Goal: Task Accomplishment & Management: Use online tool/utility

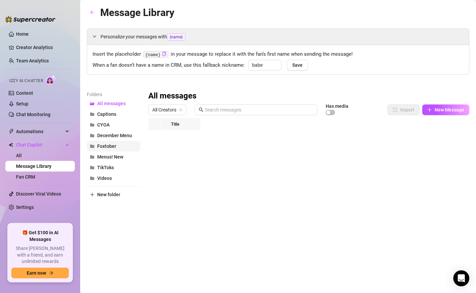
click at [105, 148] on span "Foxtober" at bounding box center [106, 146] width 19 height 5
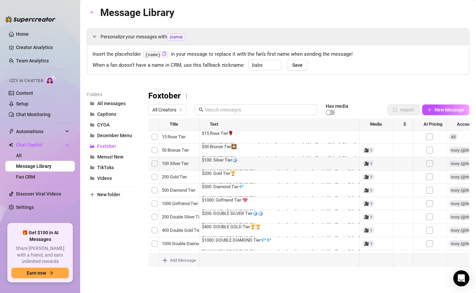
click at [226, 163] on div at bounding box center [308, 192] width 321 height 149
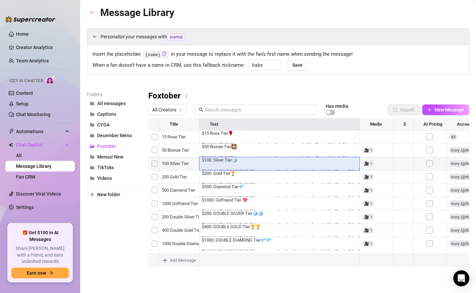
click at [226, 163] on div at bounding box center [308, 192] width 321 height 149
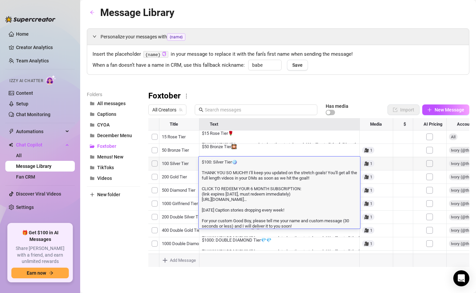
click at [274, 201] on textarea "$100: Silver Tier🪩 THANK YOU SO MUCH!!! I'll keep you updated on the stretch go…" at bounding box center [279, 194] width 161 height 70
click at [105, 248] on div "Folders All messages Captions CYOA December Menu Foxtober Menus! New TikToks Vi…" at bounding box center [113, 179] width 53 height 176
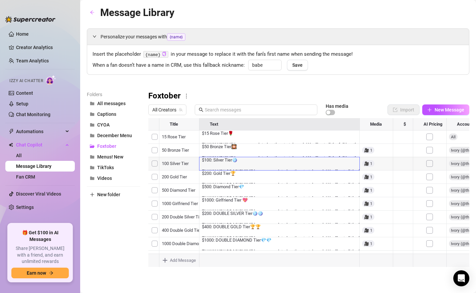
click at [232, 162] on div at bounding box center [308, 192] width 321 height 149
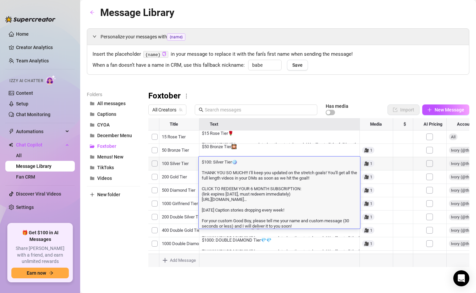
click at [232, 162] on textarea "$100: Silver Tier🪩 THANK YOU SO MUCH!!! I'll keep you updated on the stretch go…" at bounding box center [279, 194] width 161 height 70
click at [267, 200] on textarea "$100: Silver Tier🪩 THANK YOU SO MUCH!!! I'll keep you updated on the stretch go…" at bounding box center [279, 194] width 161 height 70
drag, startPoint x: 266, startPoint y: 200, endPoint x: 200, endPoint y: 202, distance: 65.4
click at [200, 202] on textarea "$100: Silver Tier🪩 THANK YOU SO MUCH!!! I'll keep you updated on the stretch go…" at bounding box center [279, 194] width 161 height 70
type textarea "$100: Silver Tier🪩 THANK YOU SO MUCH!!! I'll keep you updated on the stretch go…"
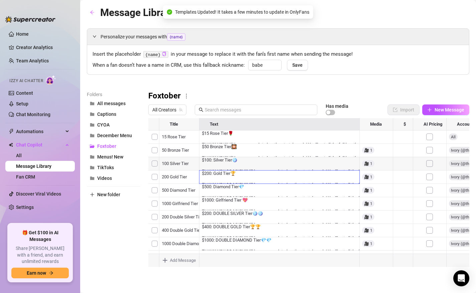
click at [120, 222] on div "Folders All messages Captions CYOA December Menu Foxtober Menus! New TikToks Vi…" at bounding box center [113, 179] width 53 height 176
click at [228, 176] on div at bounding box center [308, 192] width 321 height 149
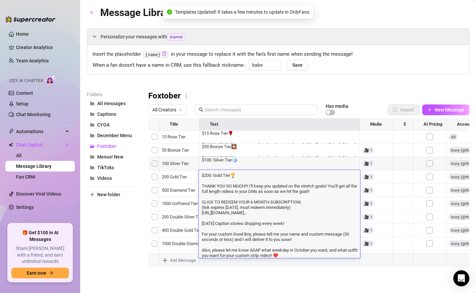
click at [228, 176] on textarea "$200: Gold Tier🏆 THANK YOU SO MUCH!!! I'll keep you updated on the stretch goal…" at bounding box center [279, 215] width 161 height 86
click at [268, 218] on textarea "$200: Gold Tier🏆 THANK YOU SO MUCH!!! I'll keep you updated on the stretch goal…" at bounding box center [279, 215] width 161 height 86
drag, startPoint x: 263, startPoint y: 214, endPoint x: 201, endPoint y: 214, distance: 62.4
click at [201, 214] on textarea "$200: Gold Tier🏆 THANK YOU SO MUCH!!! I'll keep you updated on the stretch goal…" at bounding box center [279, 215] width 161 height 86
type textarea "$200: Gold Tier🏆 THANK YOU SO MUCH!!! I'll keep you updated on the stretch goal…"
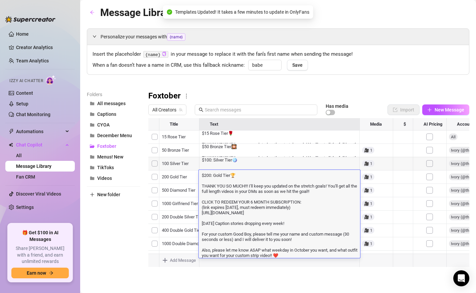
click at [104, 228] on div "Folders All messages Captions CYOA December Menu Foxtober Menus! New TikToks Vi…" at bounding box center [113, 179] width 53 height 176
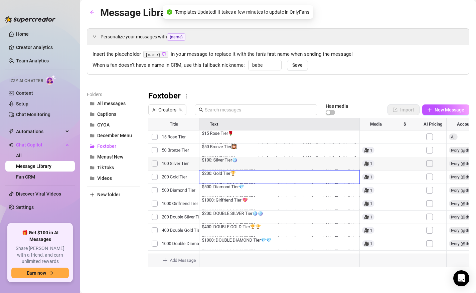
click at [220, 188] on div at bounding box center [308, 192] width 321 height 149
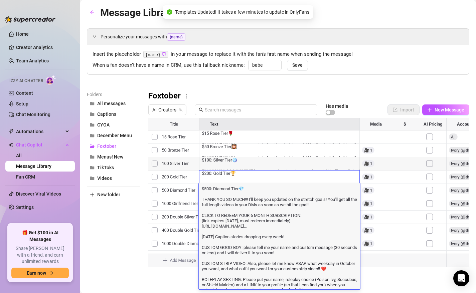
click at [269, 230] on textarea "$500: Diamond Tier💎 THANK YOU SO MUCH!!! I'll keep you updated on the stretch g…" at bounding box center [279, 244] width 161 height 118
drag, startPoint x: 266, startPoint y: 228, endPoint x: 201, endPoint y: 227, distance: 65.1
click at [201, 227] on textarea "$500: Diamond Tier💎 THANK YOU SO MUCH!!! I'll keep you updated on the stretch g…" at bounding box center [279, 244] width 161 height 118
type textarea "$500: Diamond Tier💎 THANK YOU SO MUCH!!! I'll keep you updated on the stretch g…"
click at [104, 235] on div "Folders All messages Captions CYOA December Menu Foxtober Menus! New TikToks Vi…" at bounding box center [113, 179] width 53 height 176
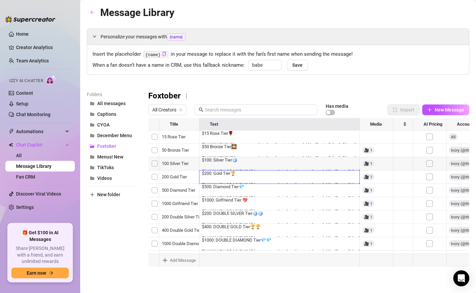
click at [231, 162] on div at bounding box center [308, 192] width 321 height 149
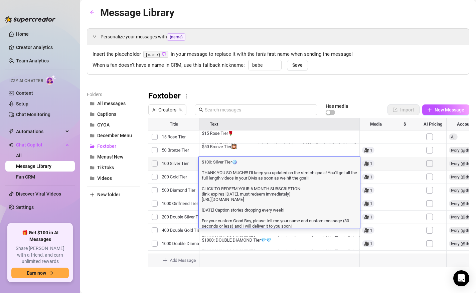
click at [241, 181] on textarea "$100: Silver Tier🪩 THANK YOU SO MUCH!!! I'll keep you updated on the stretch go…" at bounding box center [279, 194] width 161 height 70
click at [129, 211] on div "Folders All messages Captions CYOA December Menu Foxtober Menus! New TikToks Vi…" at bounding box center [113, 179] width 53 height 176
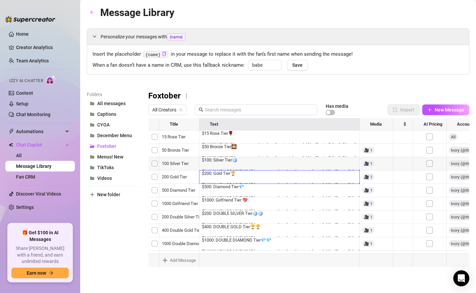
click at [242, 180] on div at bounding box center [308, 192] width 321 height 149
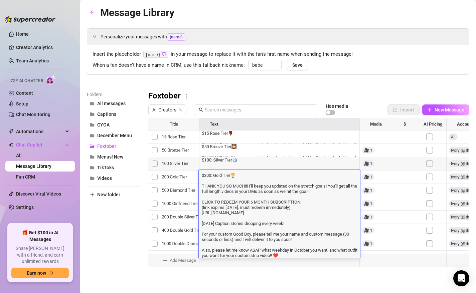
click at [117, 206] on div "Folders All messages Captions CYOA December Menu Foxtober Menus! New TikToks Vi…" at bounding box center [113, 179] width 53 height 176
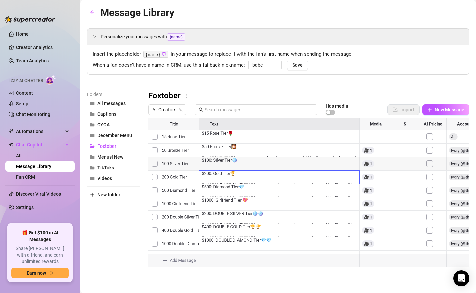
click at [235, 192] on div at bounding box center [308, 192] width 321 height 149
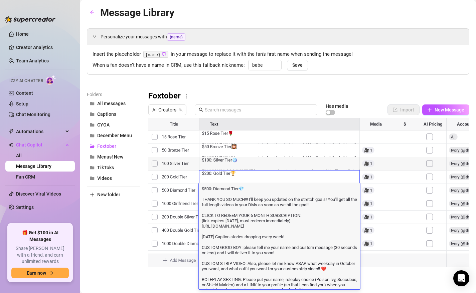
click at [108, 200] on div "Folders All messages Captions CYOA December Menu Foxtober Menus! New TikToks Vi…" at bounding box center [113, 179] width 53 height 176
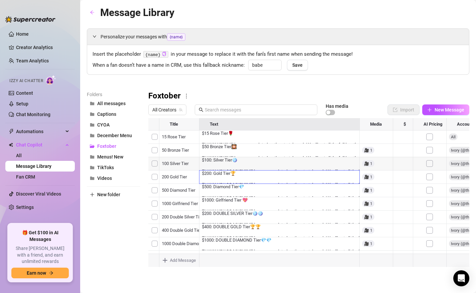
click at [232, 202] on div at bounding box center [308, 192] width 321 height 149
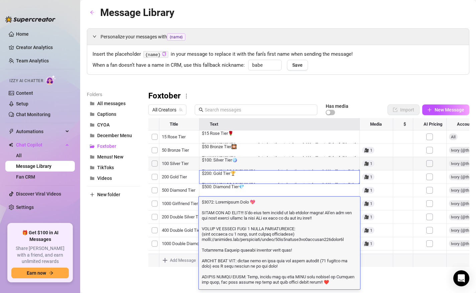
click at [125, 231] on div "Folders All messages Captions CYOA December Menu Foxtober Menus! New TikToks Vi…" at bounding box center [113, 179] width 53 height 176
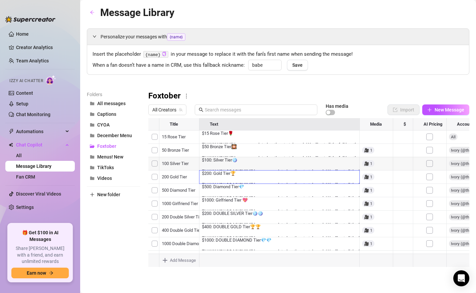
click at [227, 216] on div at bounding box center [308, 192] width 321 height 149
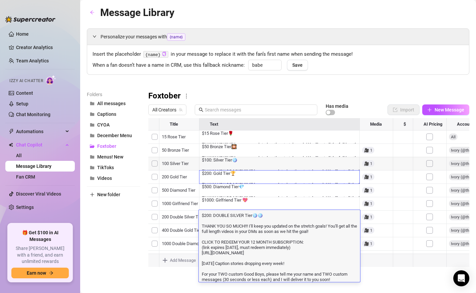
click at [119, 228] on div "Folders All messages Captions CYOA December Menu Foxtober Menus! New TikToks Vi…" at bounding box center [113, 179] width 53 height 176
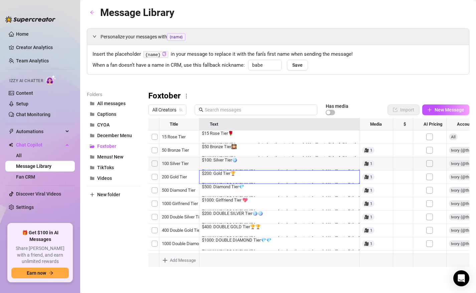
click at [235, 230] on div at bounding box center [308, 192] width 321 height 149
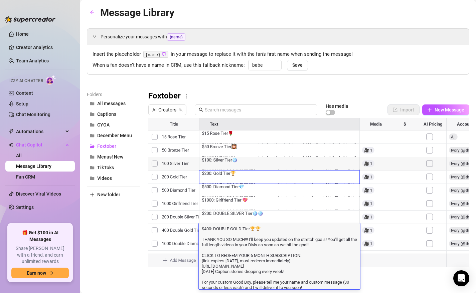
click at [111, 235] on div "Folders All messages Captions CYOA December Menu Foxtober Menus! New TikToks Vi…" at bounding box center [113, 179] width 53 height 176
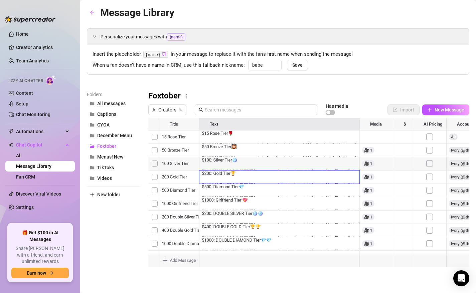
click at [236, 239] on div at bounding box center [308, 192] width 321 height 149
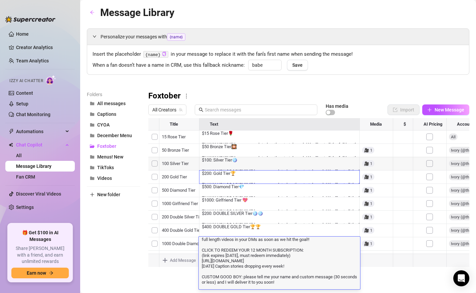
scroll to position [20, 0]
click at [271, 258] on textarea "$1000: DOUBLE DIAMOND Tier💎💎 THANK YOU SO MUCH!!! I'll keep you updated on the …" at bounding box center [279, 277] width 161 height 118
drag, startPoint x: 350, startPoint y: 259, endPoint x: 200, endPoint y: 261, distance: 149.2
click at [200, 261] on textarea "$1000: DOUBLE DIAMOND Tier💎💎 THANK YOU SO MUCH!!! I'll keep you updated on the …" at bounding box center [279, 277] width 161 height 118
paste textarea
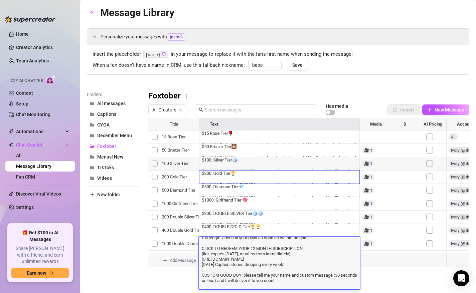
type textarea "$1000: DOUBLE DIAMOND Tier💎💎 THANK YOU SO MUCH!!! I'll keep you updated on the …"
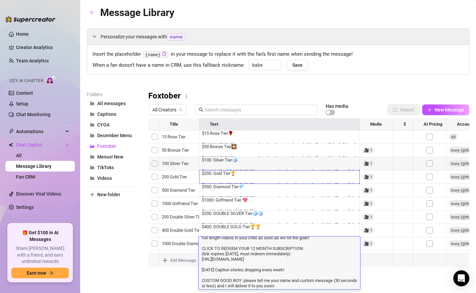
scroll to position [13, 0]
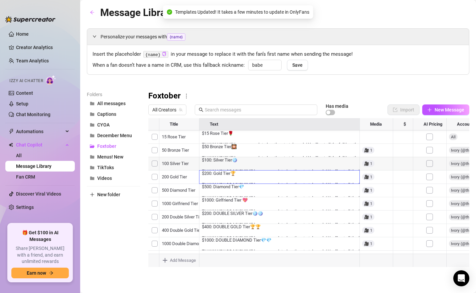
click at [118, 245] on div "Folders All messages Captions CYOA December Menu Foxtober Menus! New TikToks Vi…" at bounding box center [113, 179] width 53 height 176
click at [221, 149] on div at bounding box center [308, 192] width 321 height 149
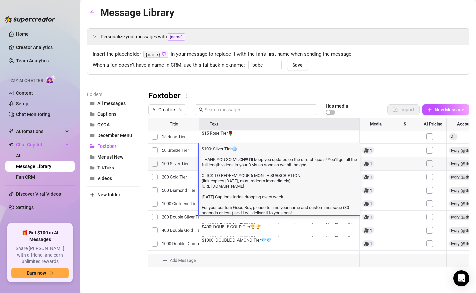
click at [121, 226] on div "Folders All messages Captions CYOA December Menu Foxtober Menus! New TikToks Vi…" at bounding box center [113, 179] width 53 height 176
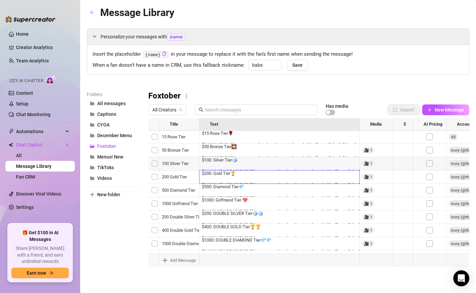
click at [225, 166] on div at bounding box center [308, 192] width 321 height 149
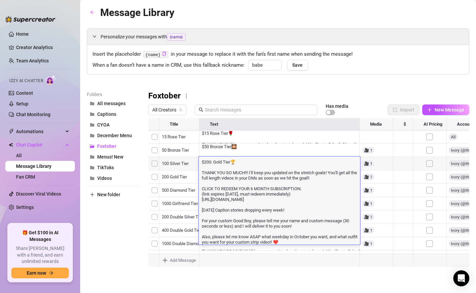
click at [121, 230] on div "Folders All messages Captions CYOA December Menu Foxtober Menus! New TikToks Vi…" at bounding box center [113, 179] width 53 height 176
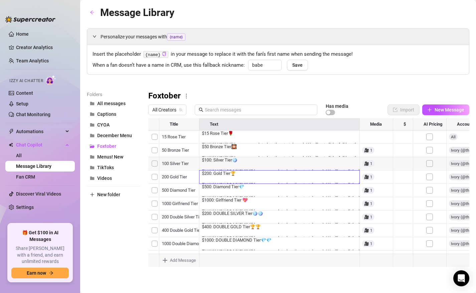
click at [209, 175] on div at bounding box center [308, 192] width 321 height 149
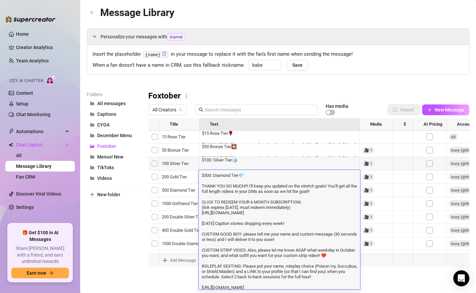
click at [109, 233] on div "Folders All messages Captions CYOA December Menu Foxtober Menus! New TikToks Vi…" at bounding box center [113, 179] width 53 height 176
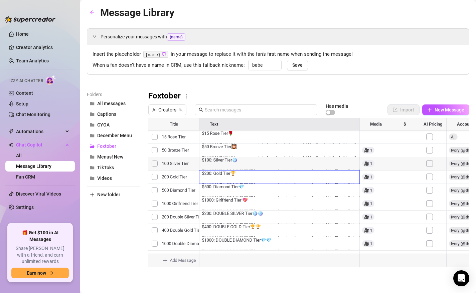
click at [235, 190] on div at bounding box center [308, 192] width 321 height 149
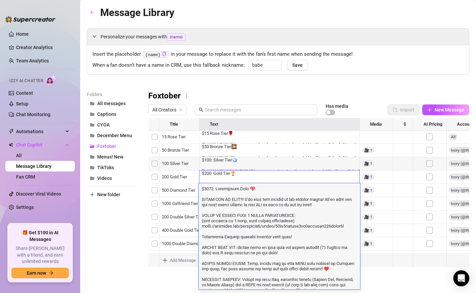
click at [120, 220] on div "Folders All messages Captions CYOA December Menu Foxtober Menus! New TikToks Vi…" at bounding box center [113, 179] width 53 height 176
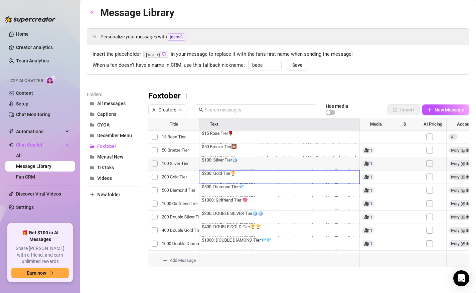
click at [217, 208] on div at bounding box center [308, 192] width 321 height 149
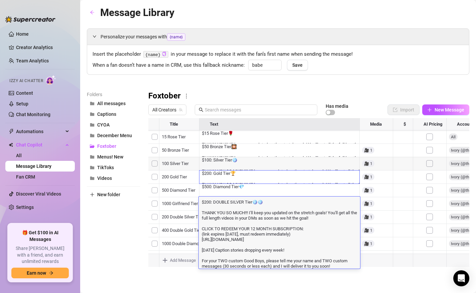
click at [115, 237] on div "Folders All messages Captions CYOA December Menu Foxtober Menus! New TikToks Vi…" at bounding box center [113, 179] width 53 height 176
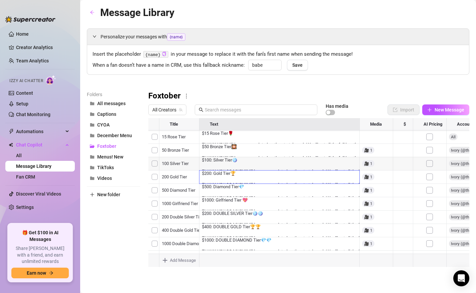
click at [231, 217] on div at bounding box center [308, 192] width 321 height 149
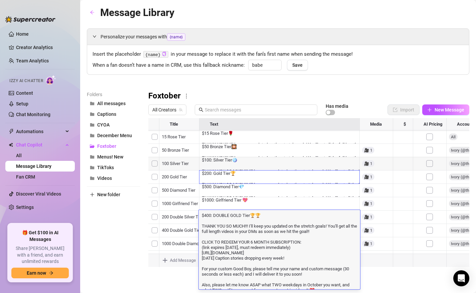
click at [135, 230] on div "Folders All messages Captions CYOA December Menu Foxtober Menus! New TikToks Vi…" at bounding box center [113, 179] width 53 height 176
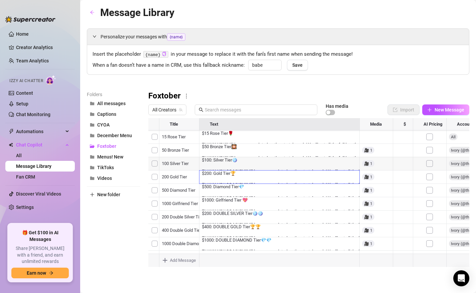
click at [215, 230] on div at bounding box center [308, 192] width 321 height 149
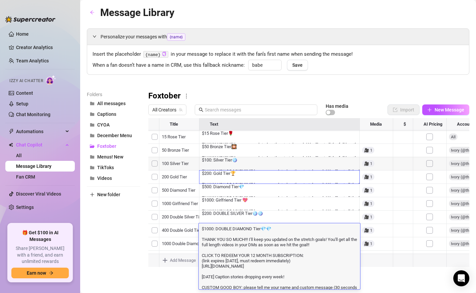
click at [125, 253] on div "Folders All messages Captions CYOA December Menu Foxtober Menus! New TikToks Vi…" at bounding box center [113, 179] width 53 height 176
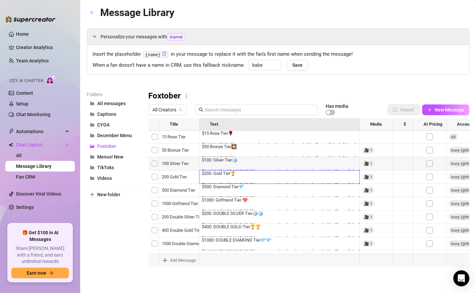
click at [174, 82] on div "Personalize your messages with {name} Insert the placeholder {name} in your mes…" at bounding box center [278, 147] width 382 height 239
